Goal: Information Seeking & Learning: Learn about a topic

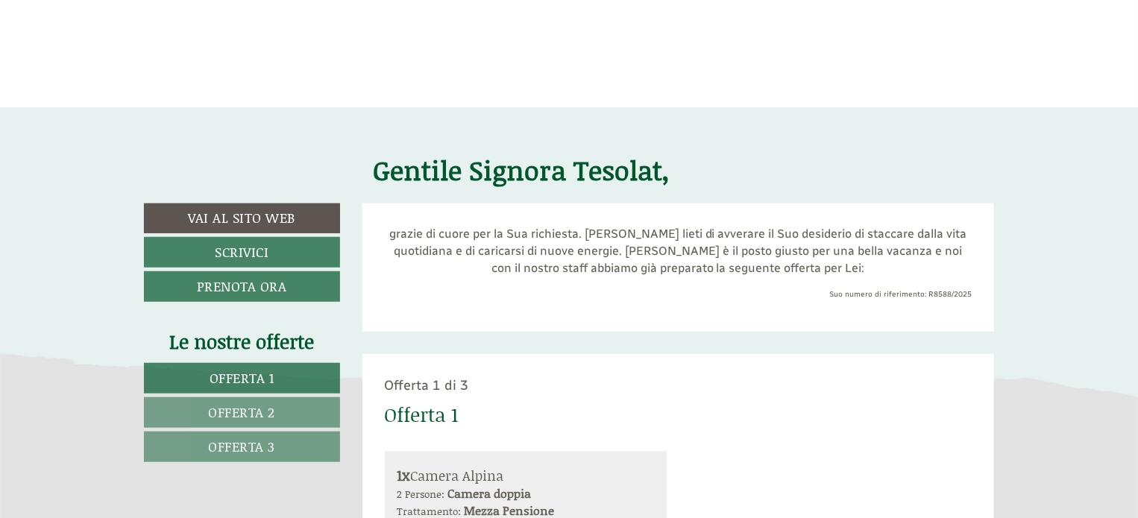
scroll to position [114, 0]
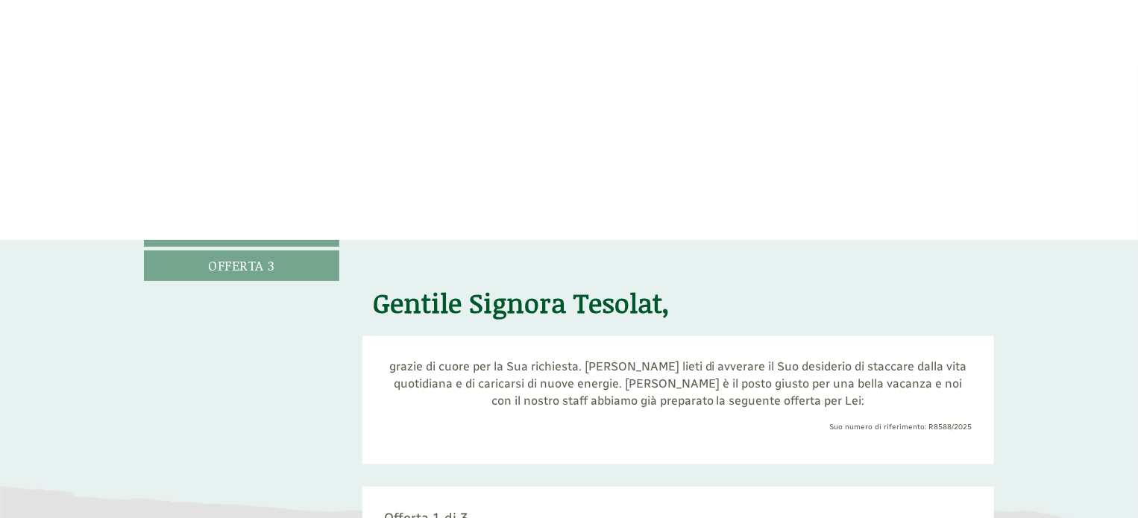
scroll to position [48, 0]
